Goal: Information Seeking & Learning: Learn about a topic

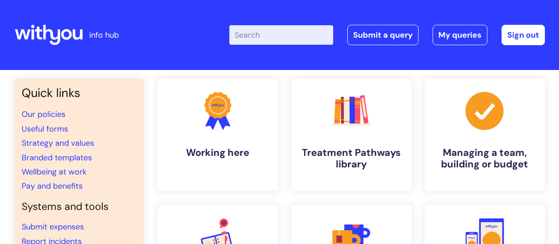
scroll to position [88, 0]
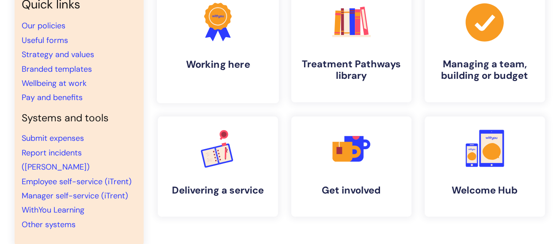
click at [227, 46] on link ".cls-1{fill:#f89b22;}.cls-1,.cls-2,.cls-3{stroke-width:0px;}.cls-2{fill:#2d3cff…" at bounding box center [218, 46] width 122 height 114
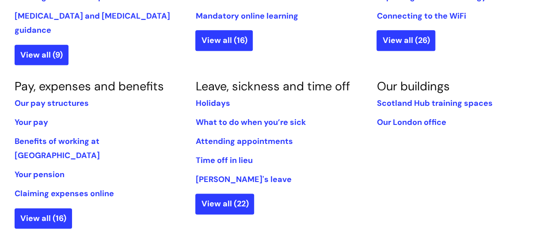
scroll to position [531, 0]
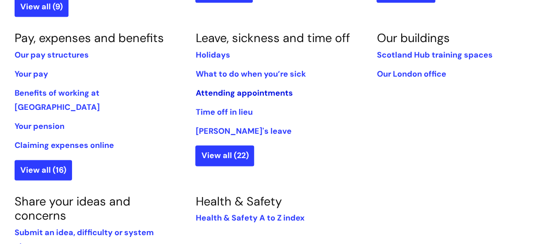
click at [260, 88] on link "Attending appointments" at bounding box center [243, 93] width 97 height 11
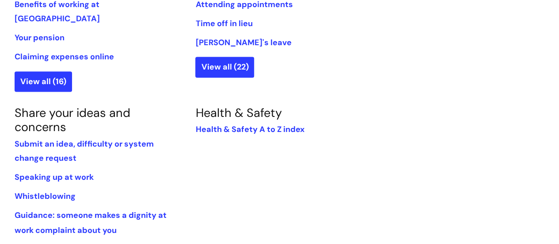
scroll to position [663, 0]
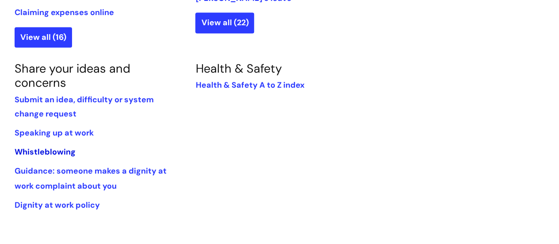
click at [36, 146] on link "Whistleblowing" at bounding box center [45, 151] width 61 height 11
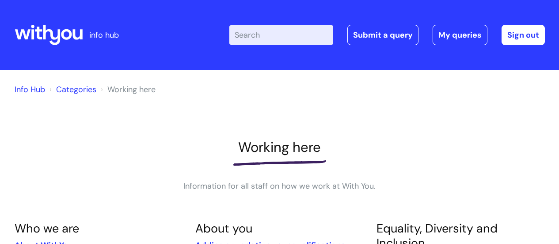
scroll to position [658, 0]
